Goal: Download file/media

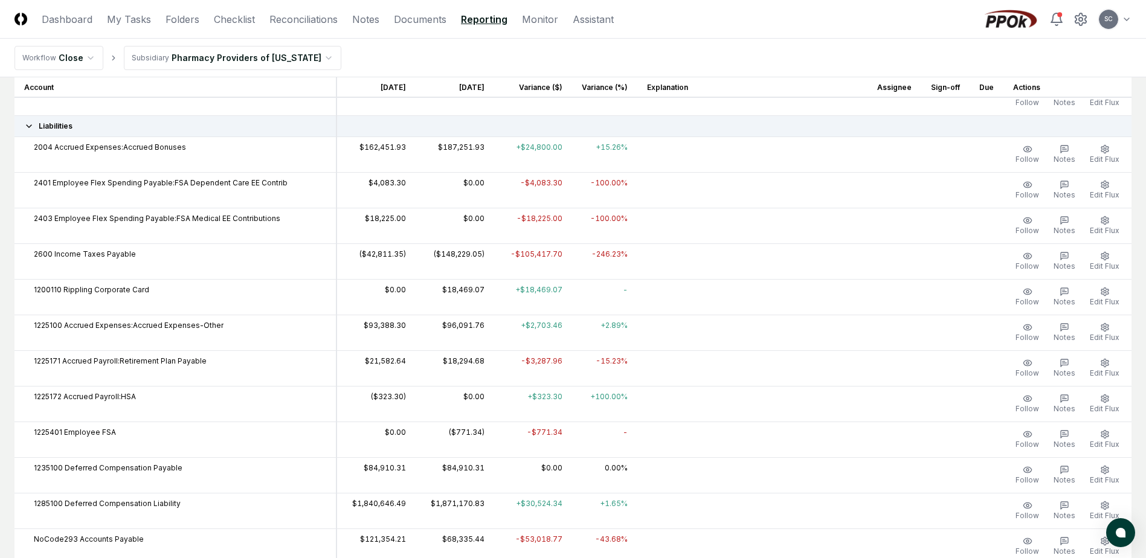
scroll to position [1504, 0]
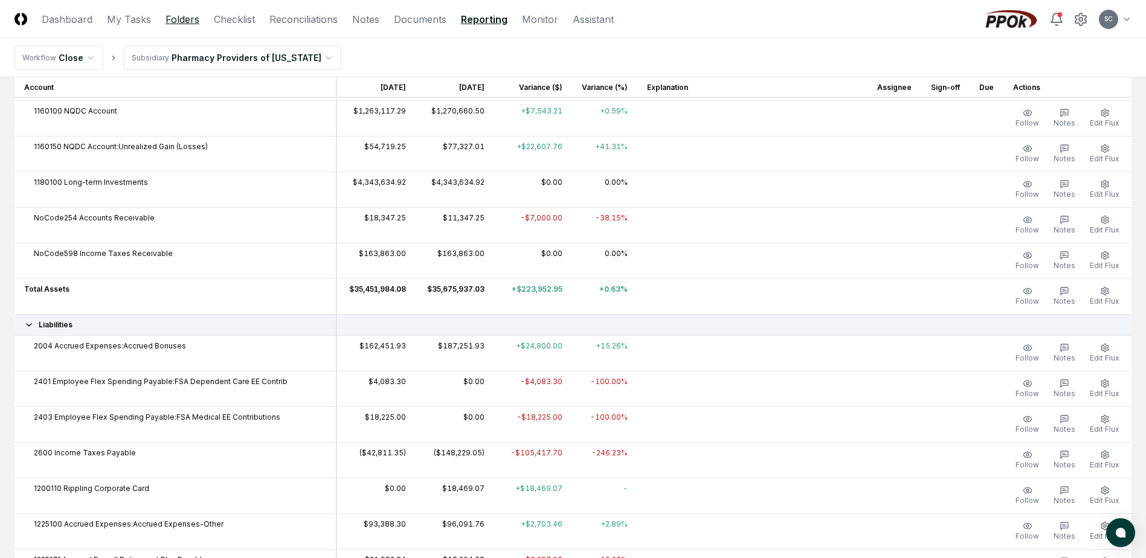
click at [172, 19] on link "Folders" at bounding box center [183, 19] width 34 height 14
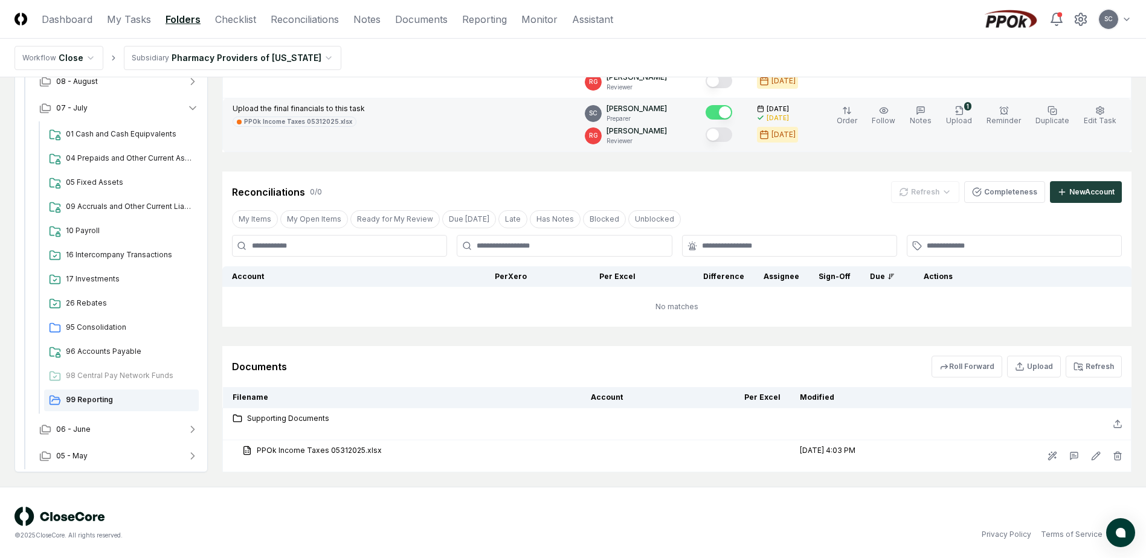
scroll to position [291, 0]
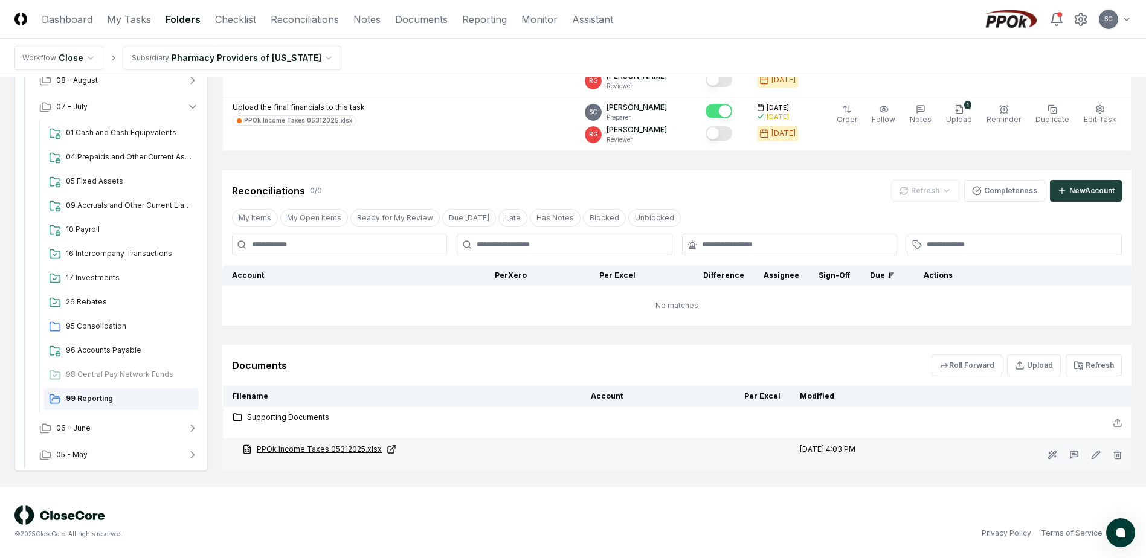
click at [320, 449] on link "PPOk Income Taxes 05312025.xlsx" at bounding box center [406, 449] width 329 height 11
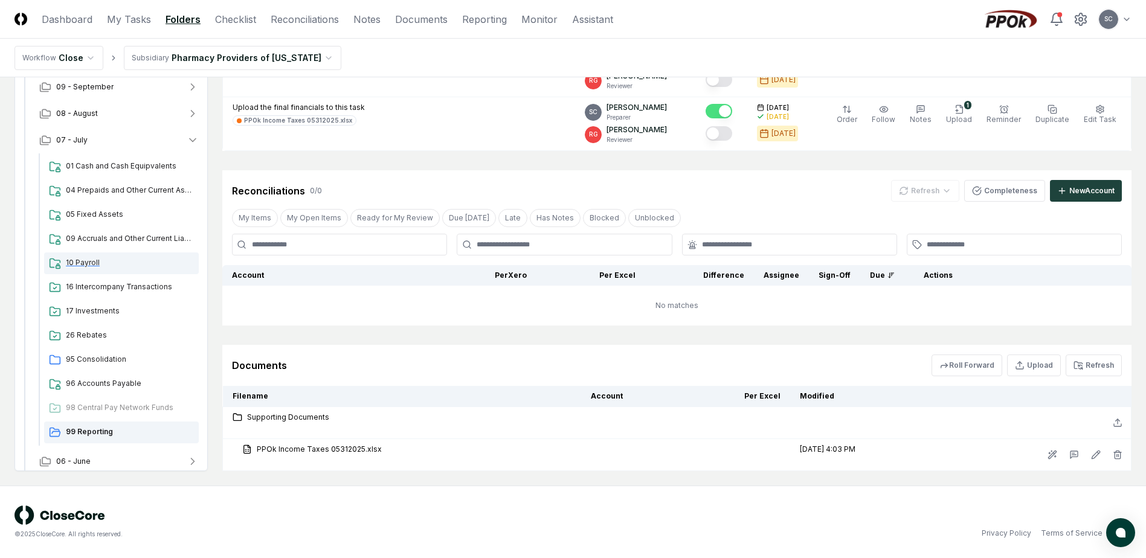
scroll to position [0, 0]
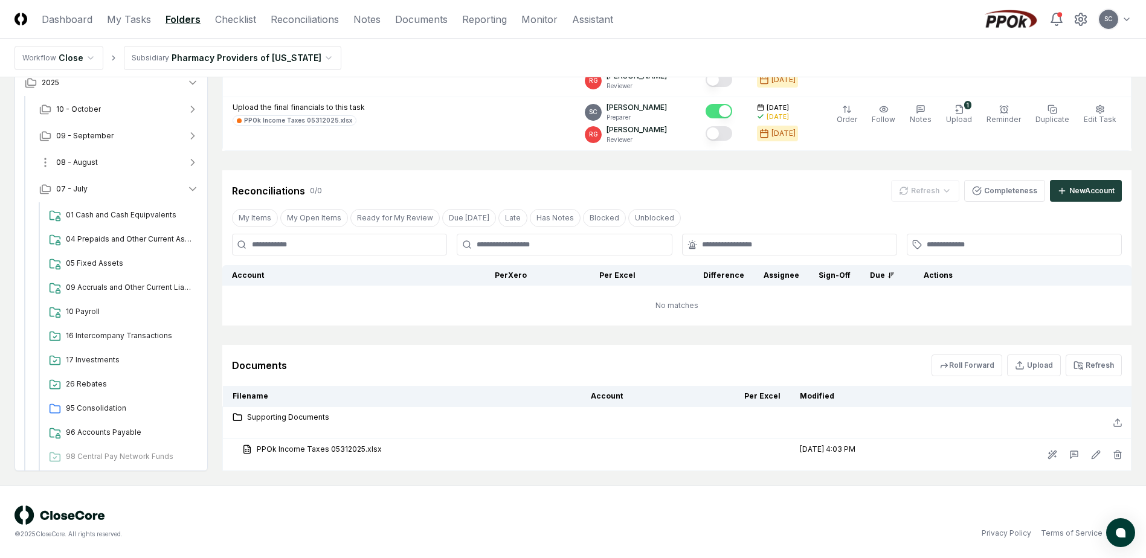
click at [84, 161] on span "08 - August" at bounding box center [77, 162] width 42 height 11
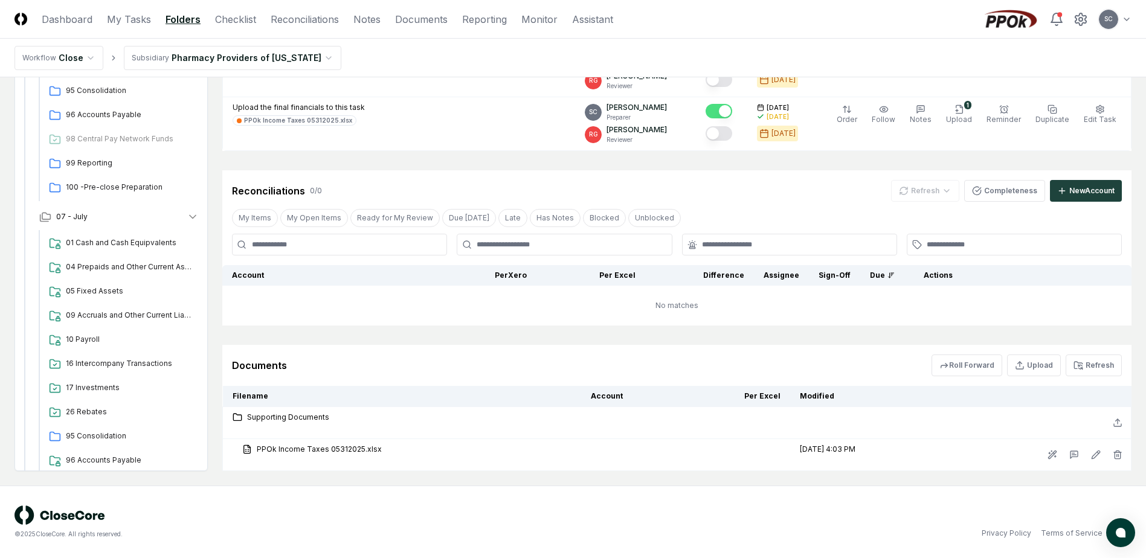
scroll to position [302, 0]
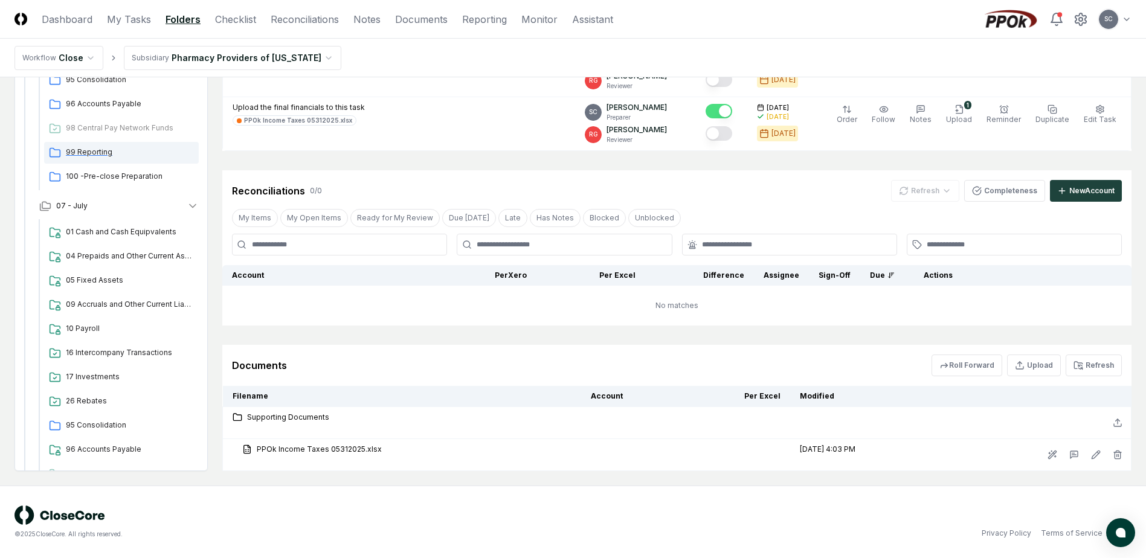
click at [86, 151] on span "99 Reporting" at bounding box center [130, 152] width 128 height 11
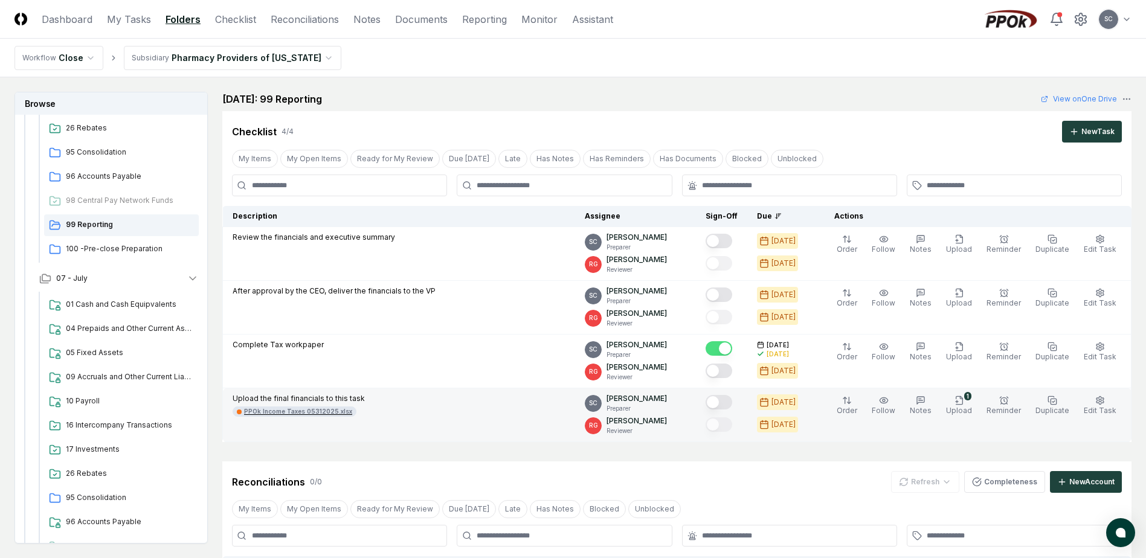
click at [292, 414] on div "PPOk Income Taxes 05312025.xlsx" at bounding box center [298, 411] width 108 height 9
